Goal: Task Accomplishment & Management: Complete application form

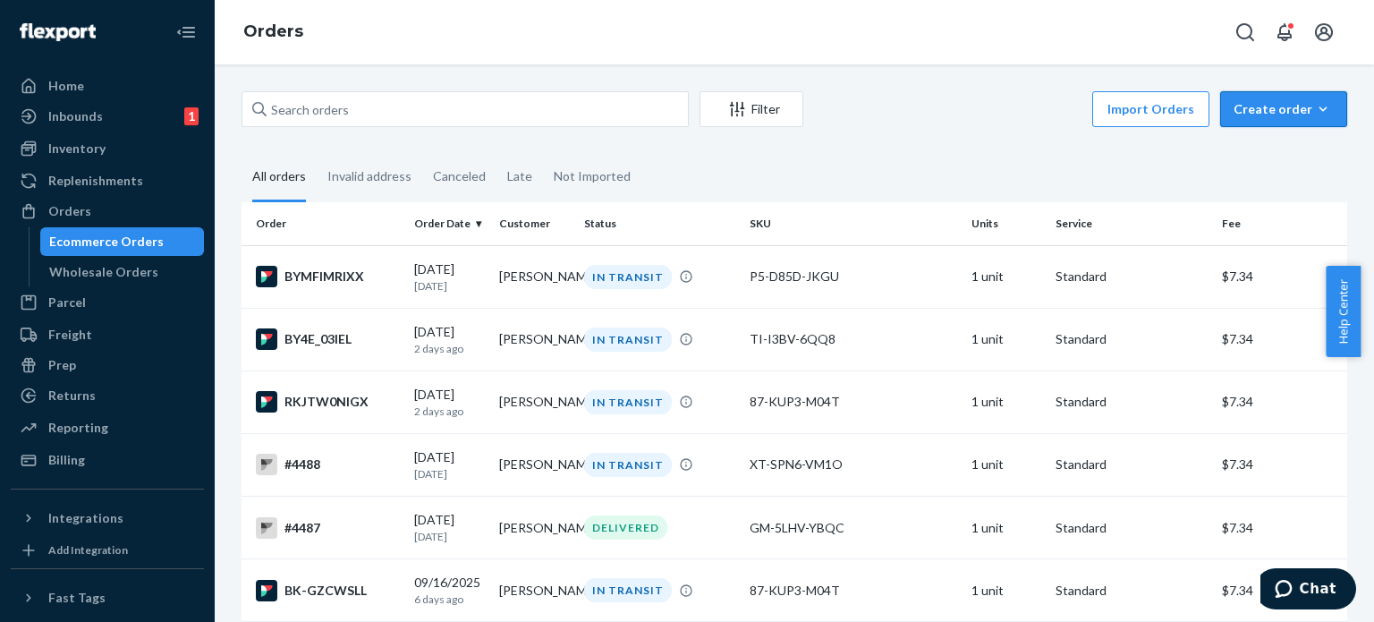
click at [1290, 104] on div "Create order" at bounding box center [1284, 109] width 100 height 18
click at [1273, 154] on span "Ecommerce order" at bounding box center [1294, 152] width 111 height 13
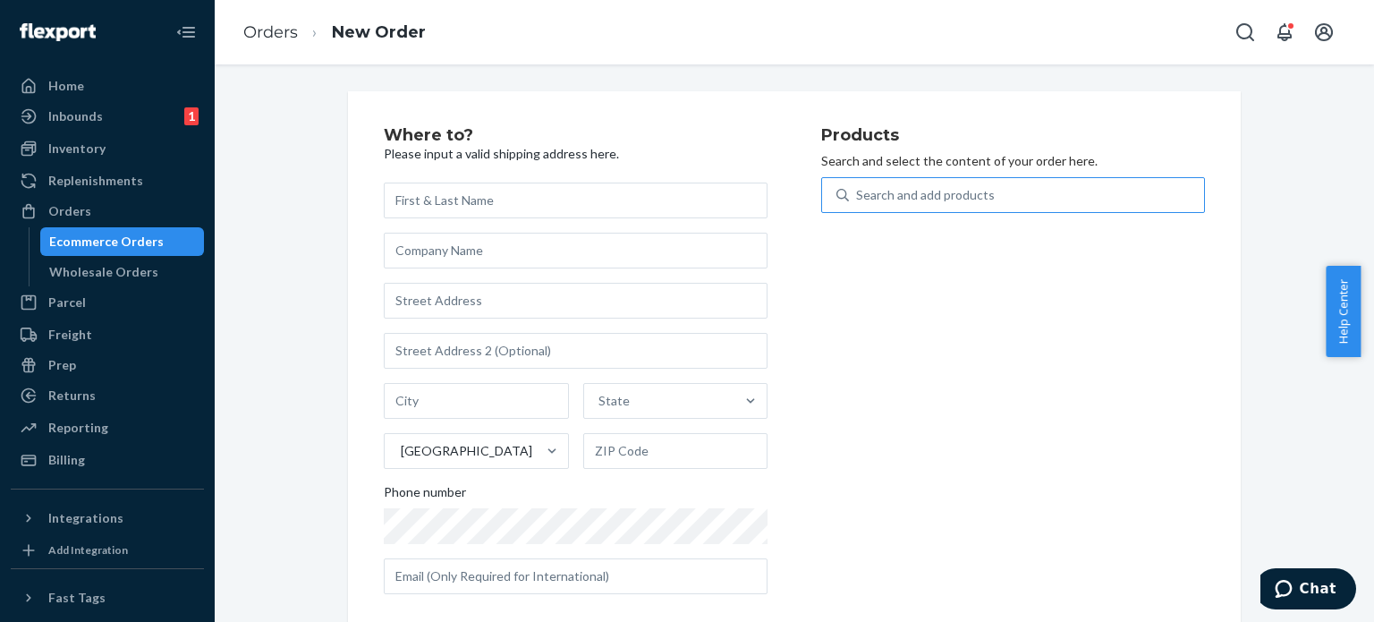
click at [937, 199] on div "Search and add products" at bounding box center [925, 195] width 139 height 18
click at [858, 199] on input "Search and add products" at bounding box center [857, 195] width 2 height 18
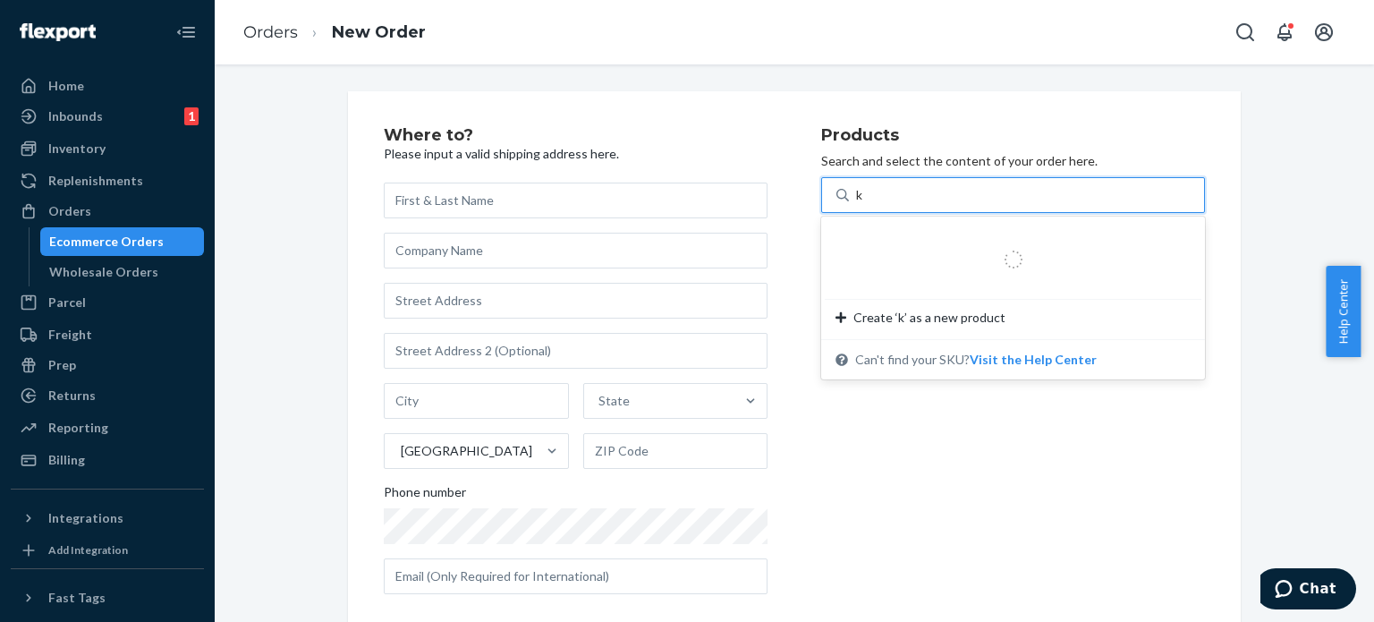
type input "k5"
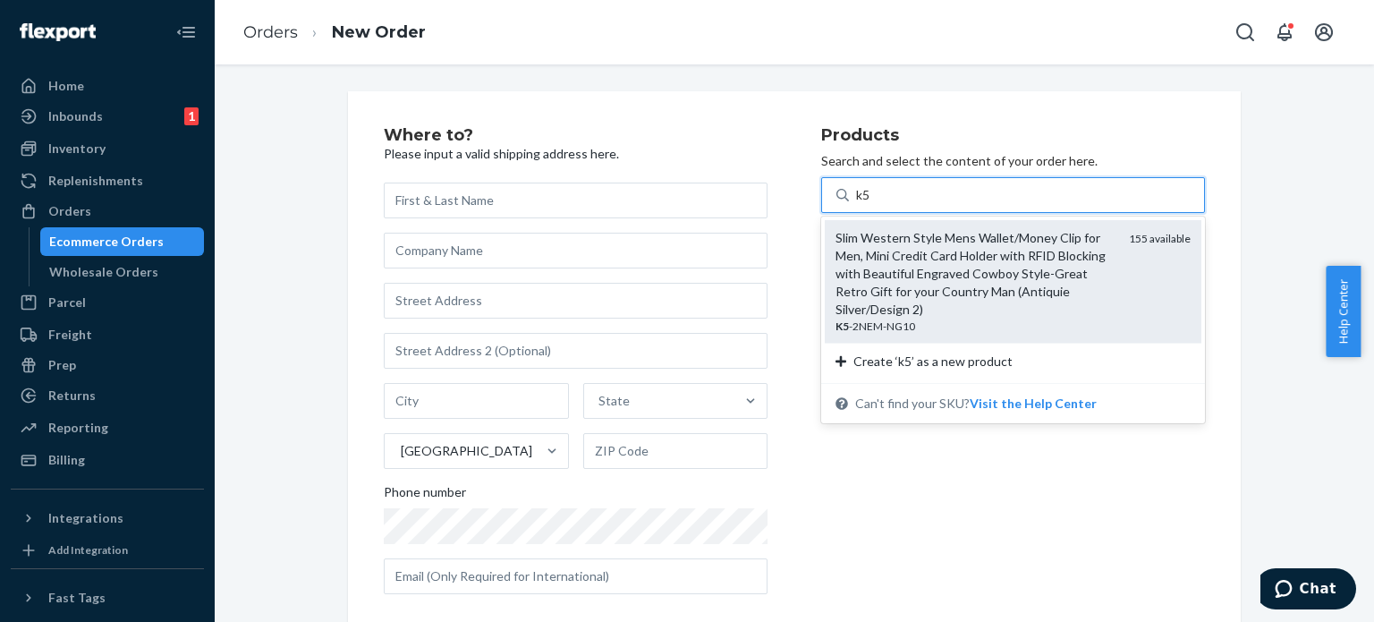
click at [961, 241] on div "Slim Western Style Mens Wallet/Money Clip for Men, Mini Credit Card Holder with…" at bounding box center [975, 273] width 279 height 89
click at [871, 204] on input "k5" at bounding box center [863, 195] width 15 height 18
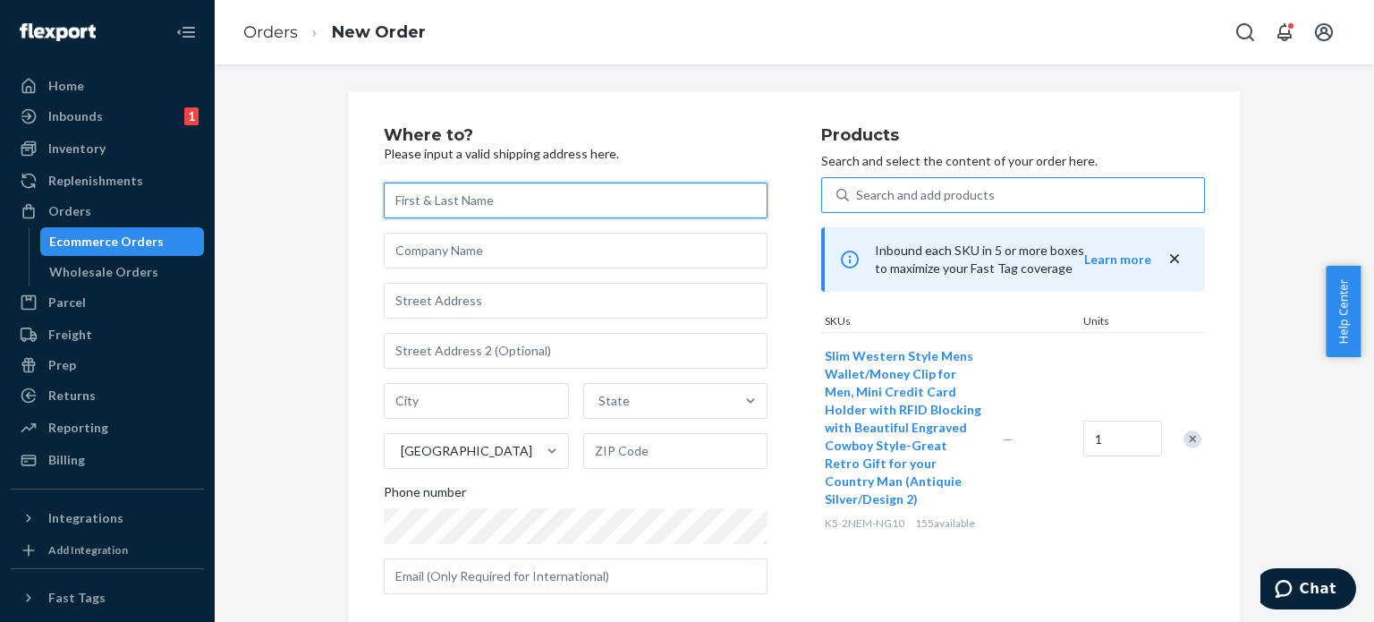
paste input "[PERSON_NAME]"
click at [460, 195] on input "[PERSON_NAME]" at bounding box center [576, 201] width 384 height 36
type input "[PERSON_NAME]"
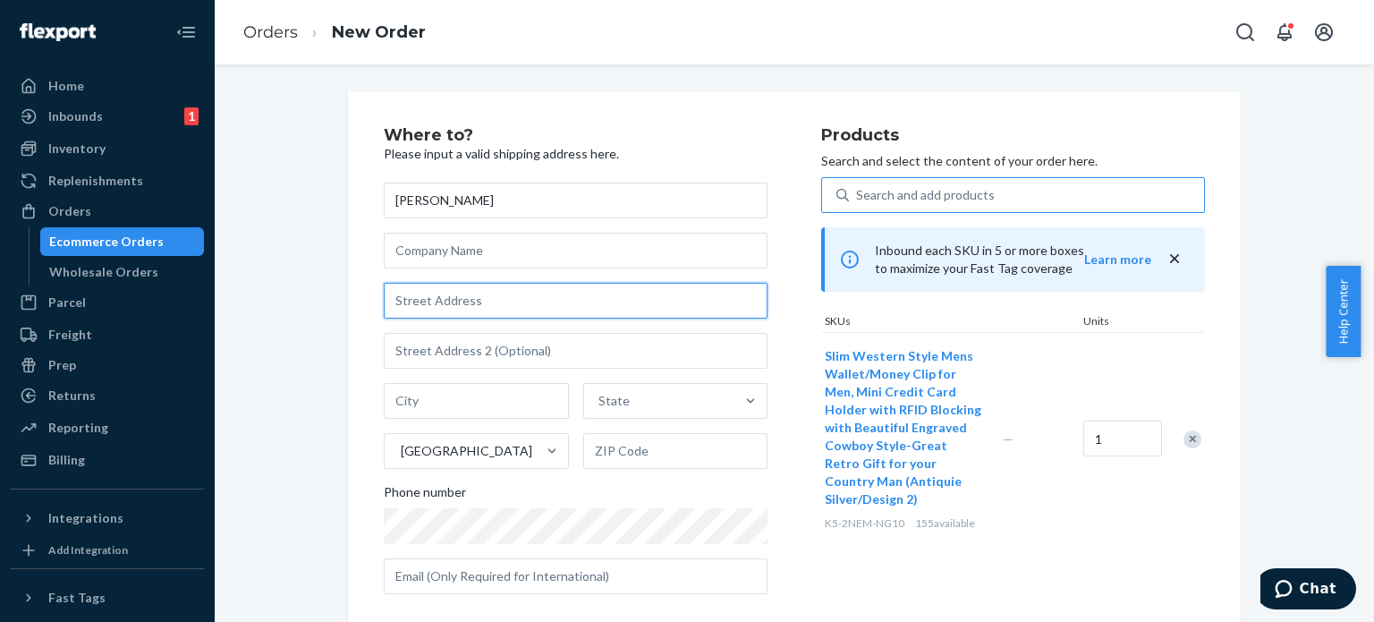
paste input "[STREET_ADDRESS][US_STATE]"
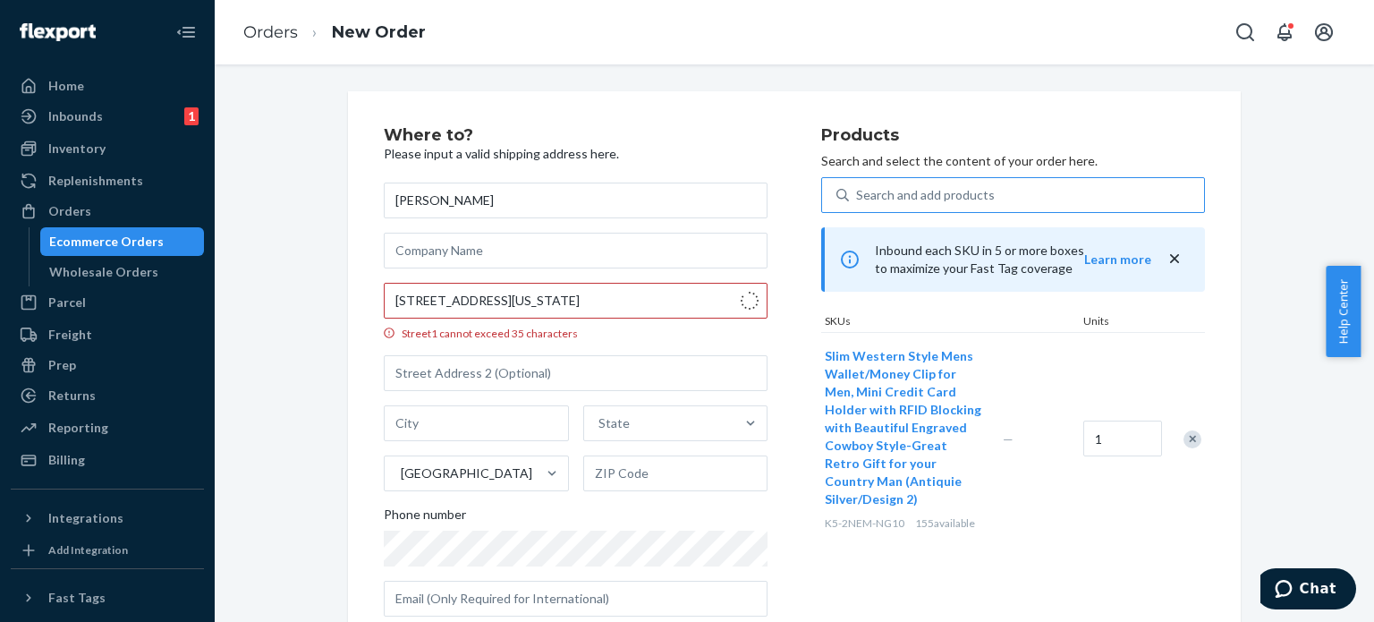
type input "[STREET_ADDRESS]"
type input "Chetopa"
type input "67336"
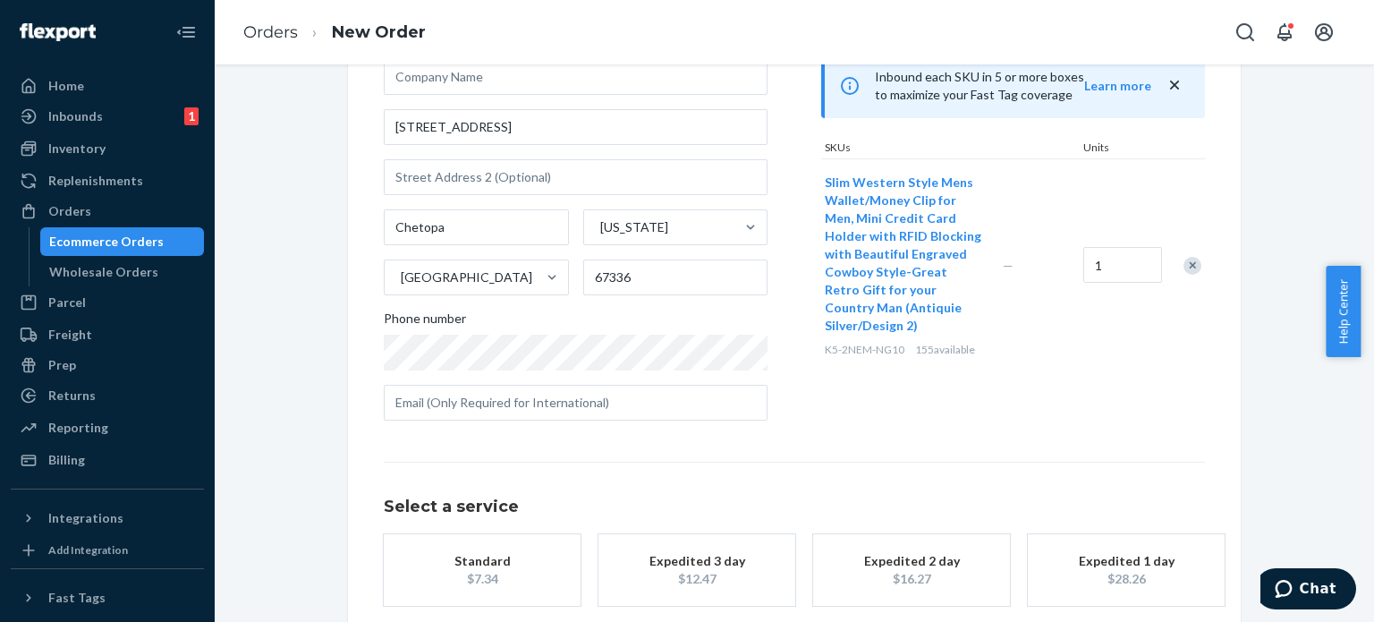
scroll to position [264, 0]
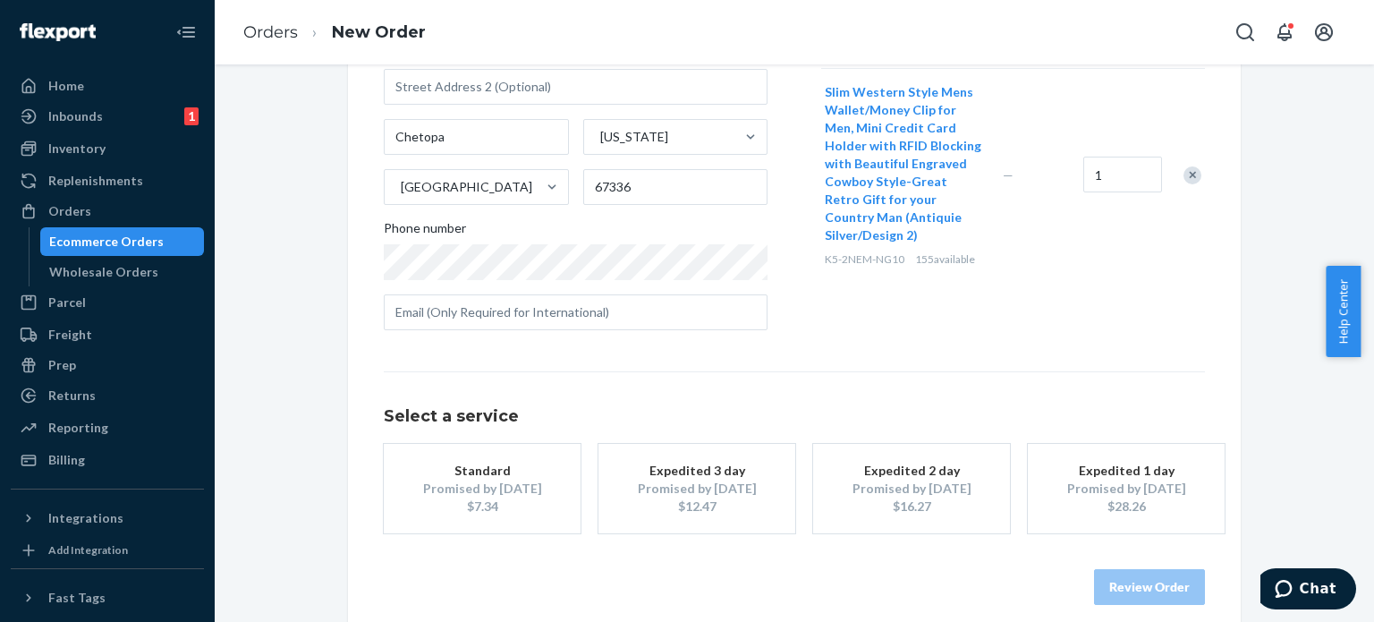
click at [499, 473] on div "Standard" at bounding box center [482, 471] width 143 height 18
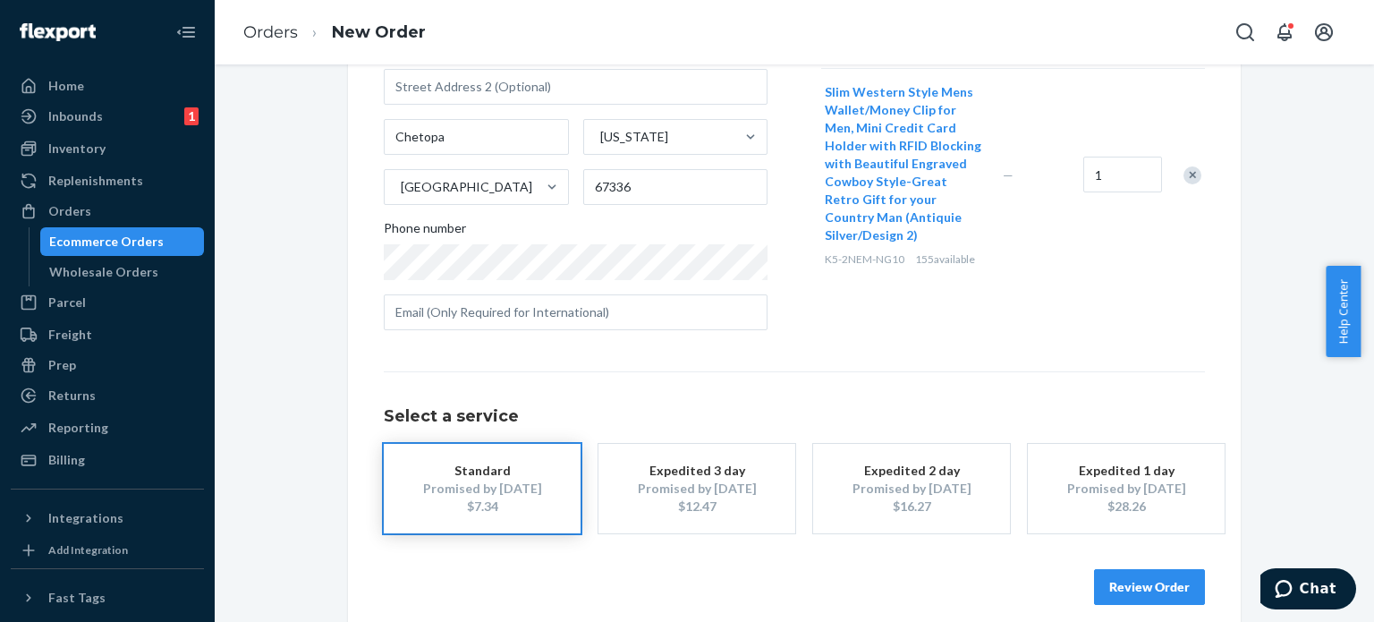
scroll to position [282, 0]
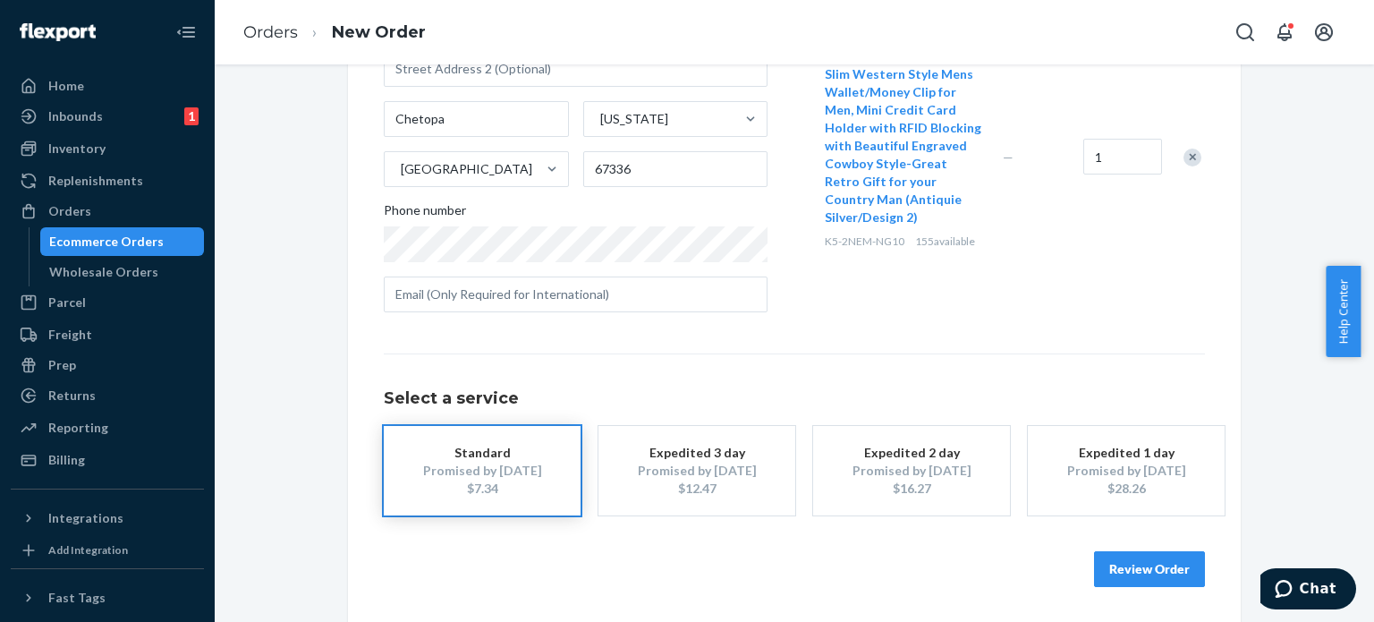
click at [1151, 561] on button "Review Order" at bounding box center [1149, 569] width 111 height 36
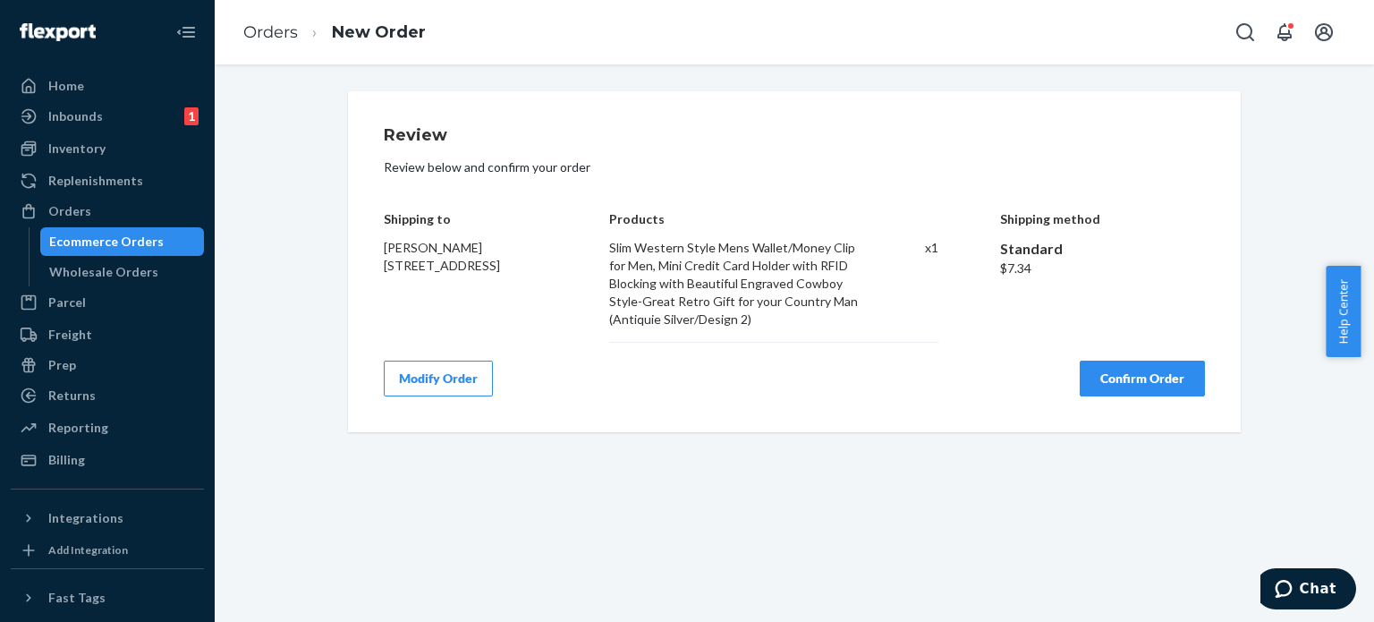
scroll to position [0, 0]
click at [1115, 375] on button "Confirm Order" at bounding box center [1142, 379] width 125 height 36
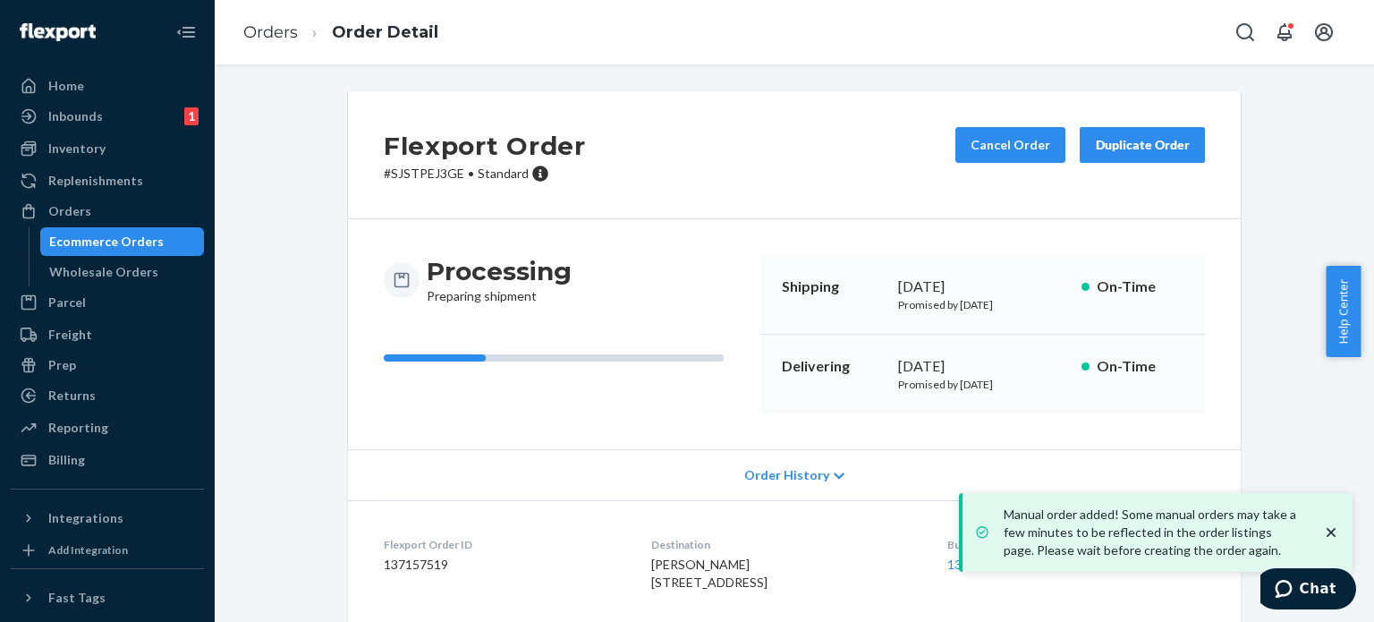
click at [146, 247] on div "Ecommerce Orders" at bounding box center [106, 242] width 115 height 18
